Goal: Information Seeking & Learning: Learn about a topic

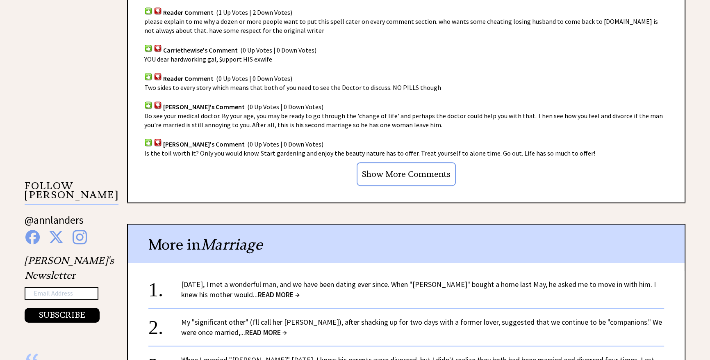
scroll to position [633, 0]
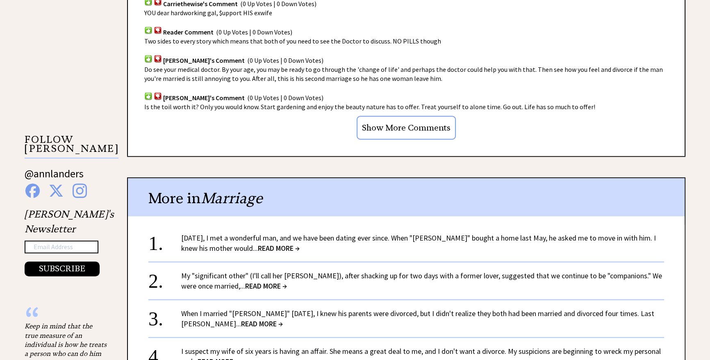
click at [200, 239] on link "[DATE], I met a wonderful man, and we have been dating ever since. When "[PERSO…" at bounding box center [418, 243] width 475 height 20
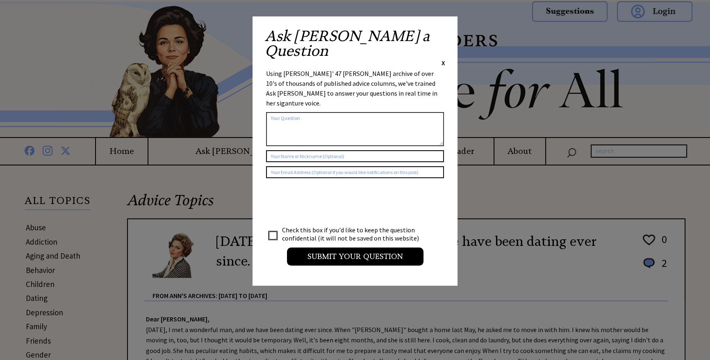
click at [444, 59] on span "X" at bounding box center [444, 63] width 4 height 8
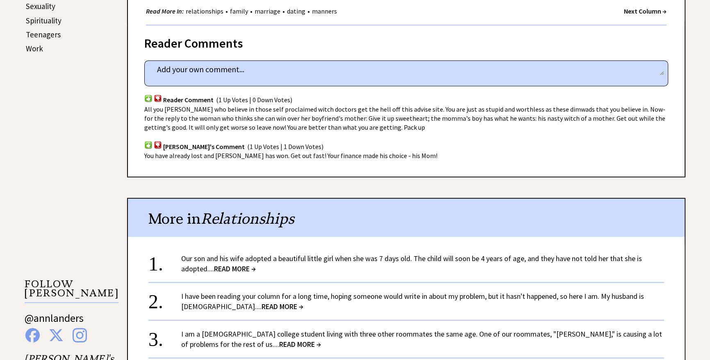
scroll to position [522, 0]
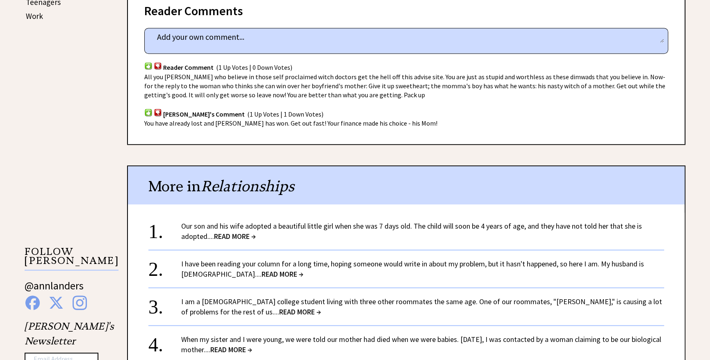
click at [201, 230] on link "Our son and his wife adopted a beautiful little girl when she was 7 days old. T…" at bounding box center [411, 231] width 461 height 20
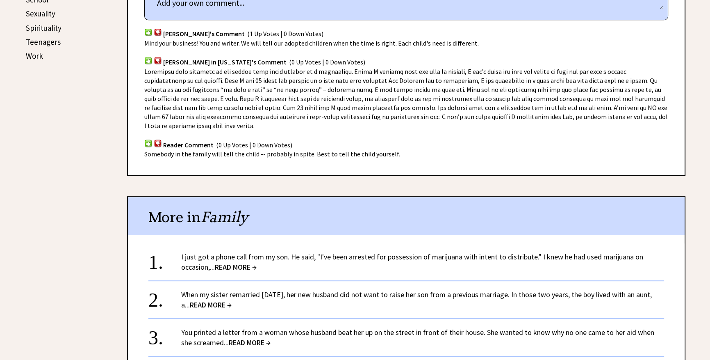
scroll to position [559, 0]
